Goal: Information Seeking & Learning: Learn about a topic

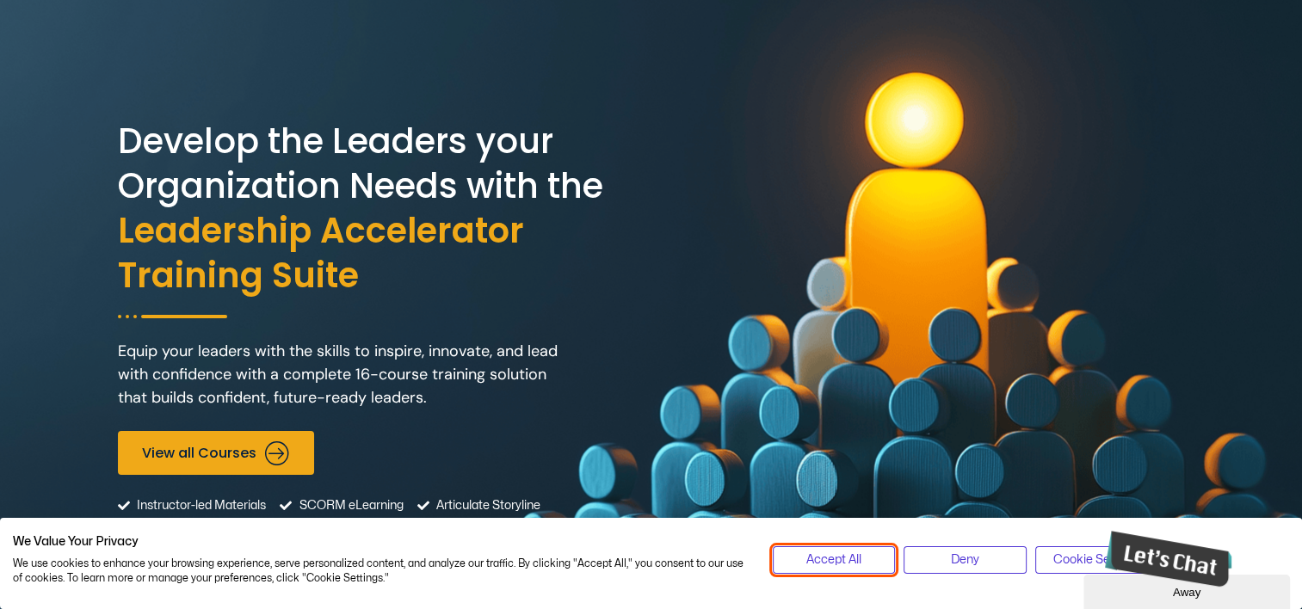
click at [836, 550] on button "Accept All" at bounding box center [834, 560] width 123 height 28
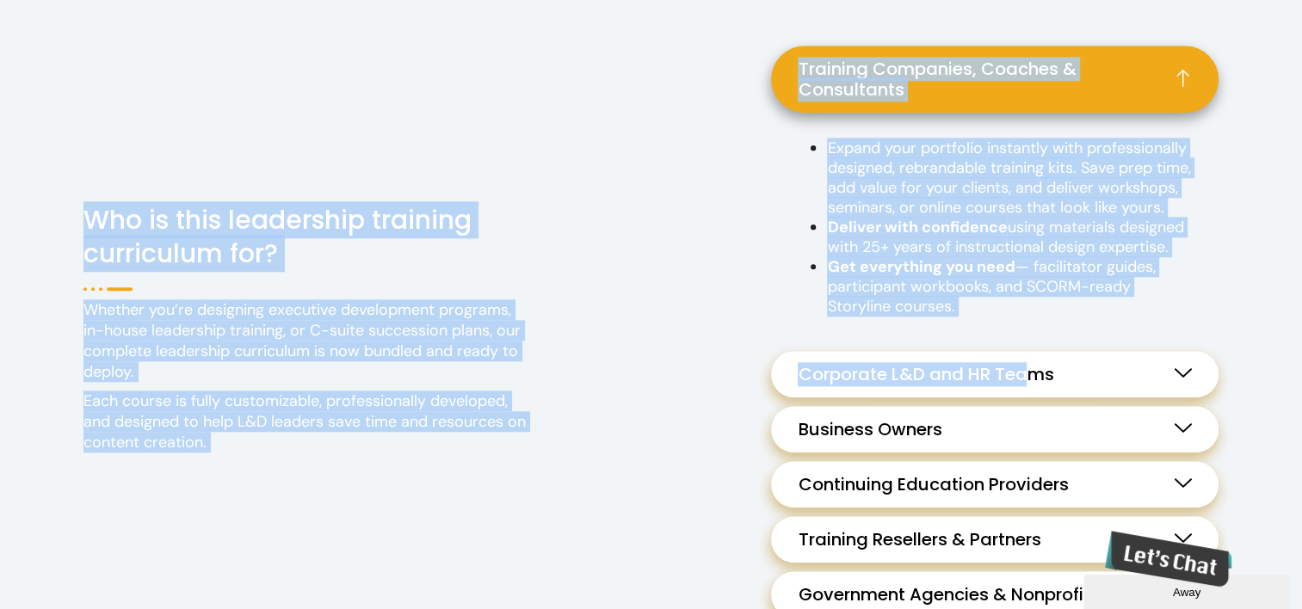
scroll to position [1721, 0]
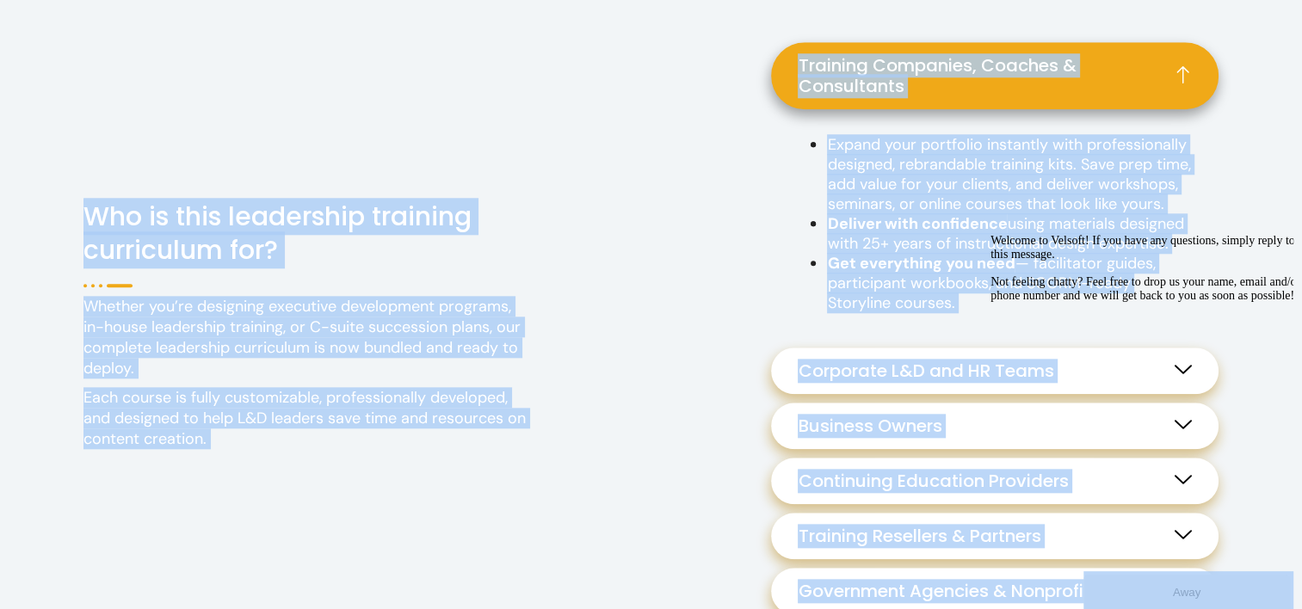
drag, startPoint x: 1082, startPoint y: 358, endPoint x: 1009, endPoint y: 386, distance: 78.4
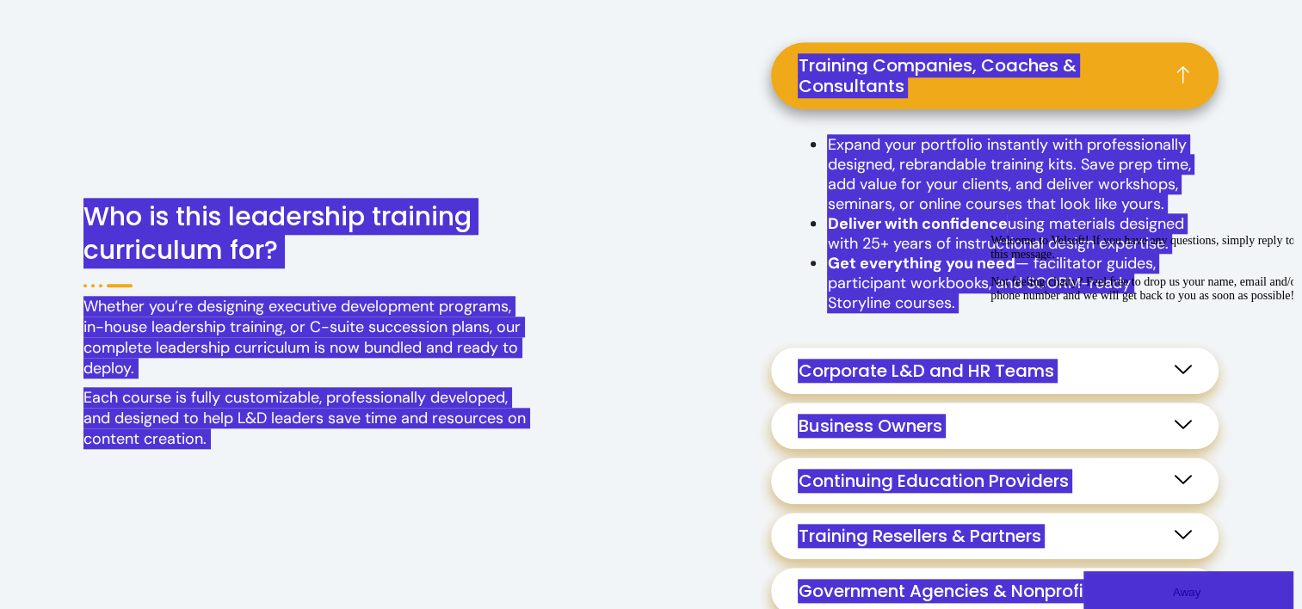
click at [990, 234] on icon "Chat attention grabber" at bounding box center [990, 234] width 0 height 0
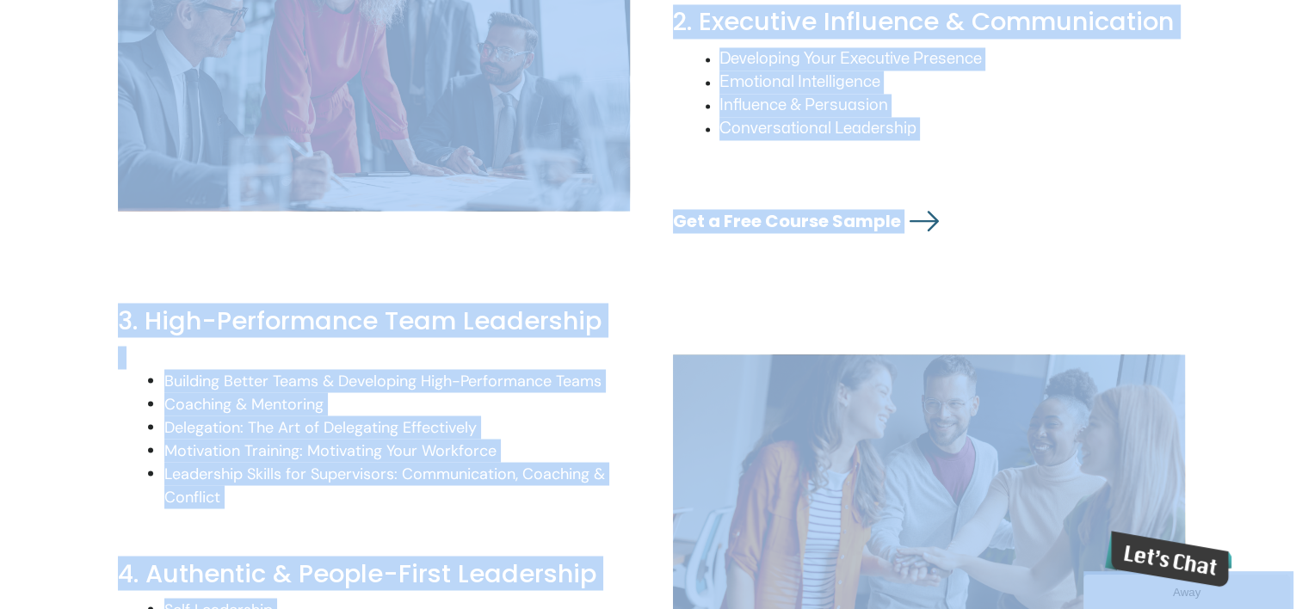
click at [993, 181] on div "Developing Your Executive Presence Emotional Intelligence Influence & Persuasio…" at bounding box center [929, 113] width 512 height 133
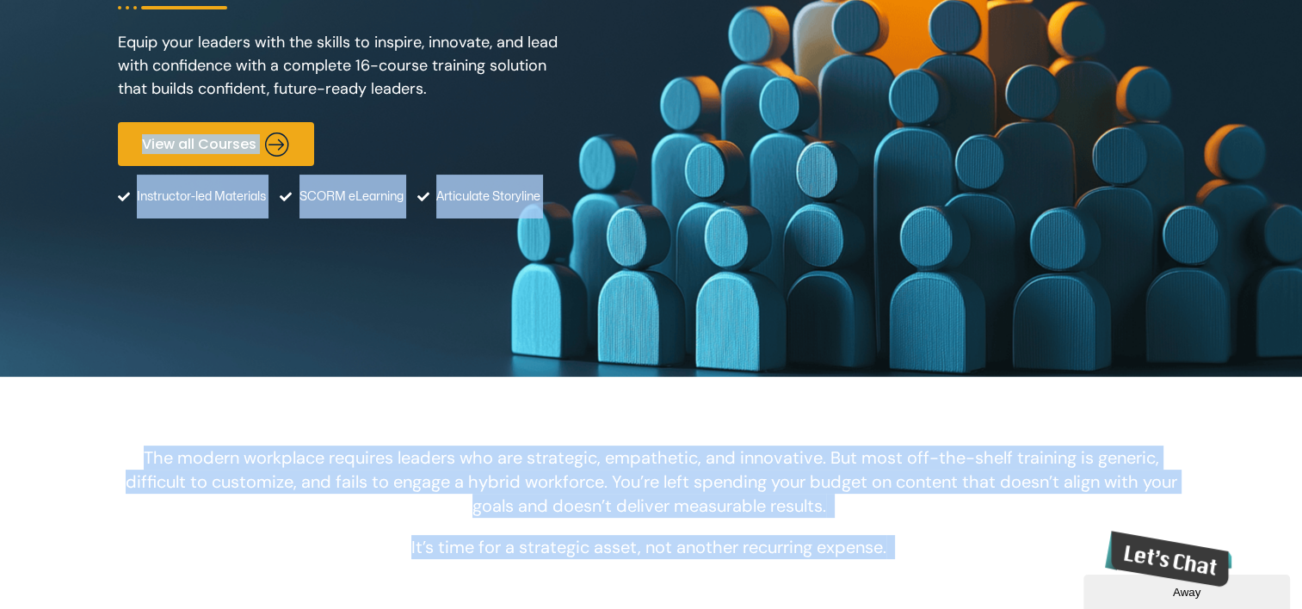
scroll to position [0, 0]
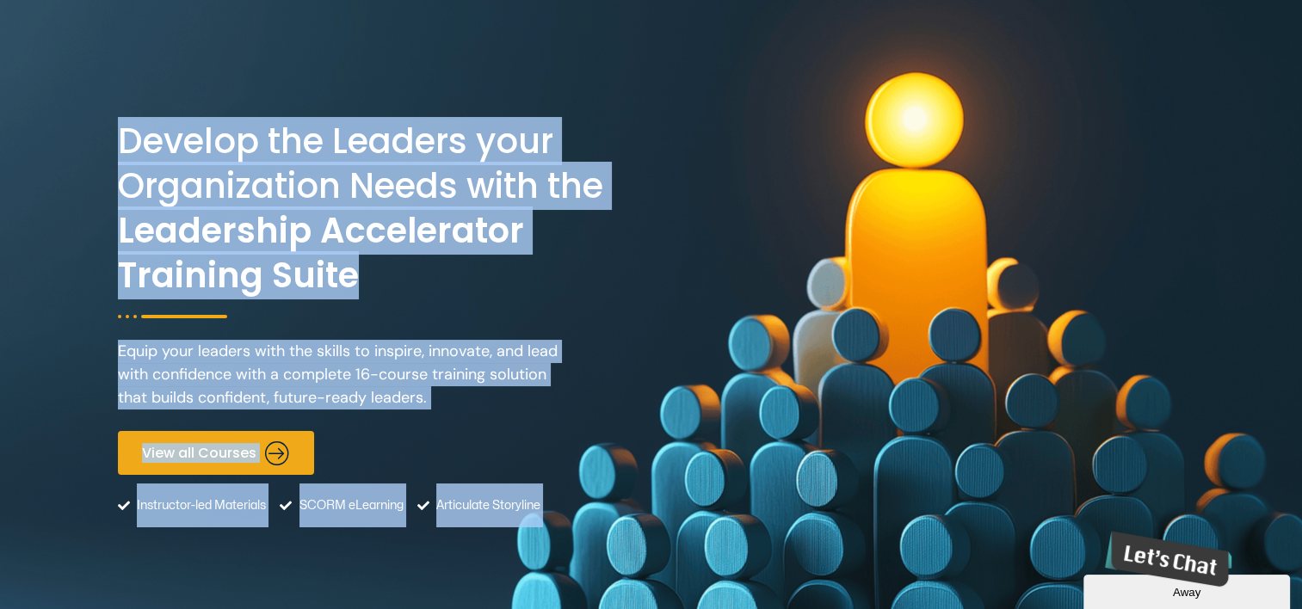
drag, startPoint x: 616, startPoint y: 209, endPoint x: 107, endPoint y: 140, distance: 514.0
copy div "Loremip dol Sitamet cons Adipiscingel Seddo eius tem Incididunt Utlaboreetd Mag…"
